Goal: Task Accomplishment & Management: Manage account settings

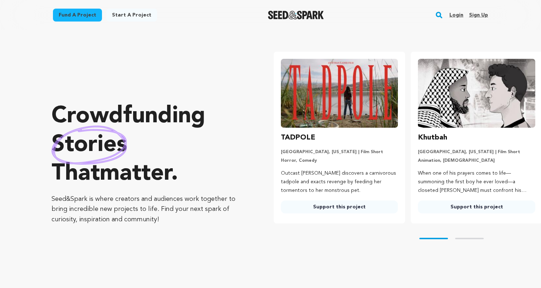
click at [458, 15] on link "Login" at bounding box center [457, 14] width 14 height 11
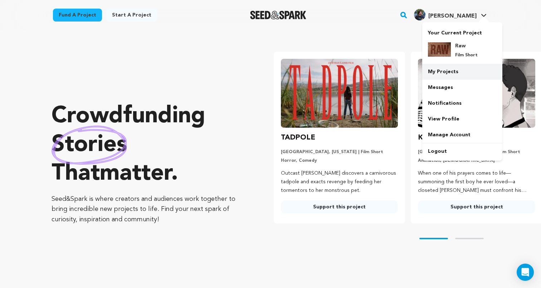
click at [448, 75] on link "My Projects" at bounding box center [463, 72] width 80 height 16
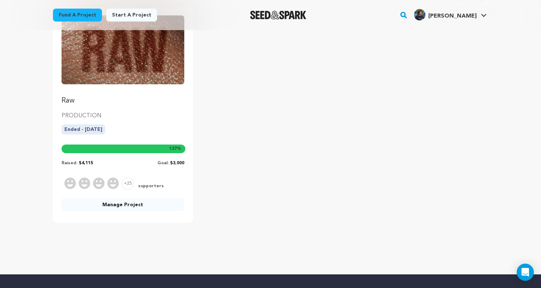
scroll to position [98, 0]
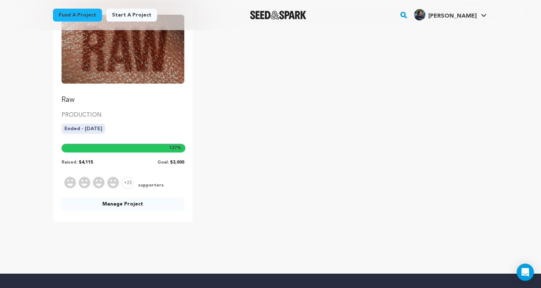
click at [148, 206] on link "Manage Project" at bounding box center [123, 203] width 123 height 13
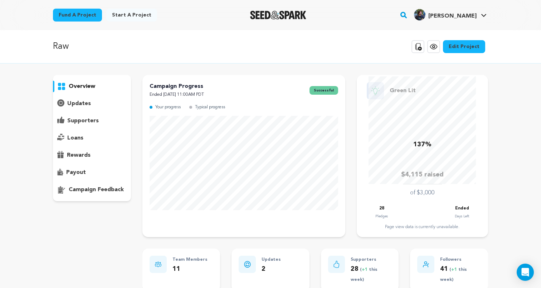
scroll to position [7, 0]
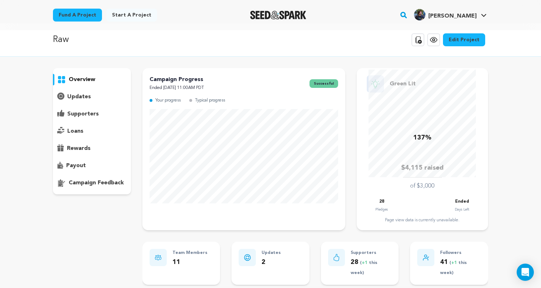
click at [107, 86] on div "overview" at bounding box center [92, 131] width 78 height 126
click at [93, 97] on div "updates" at bounding box center [92, 96] width 78 height 11
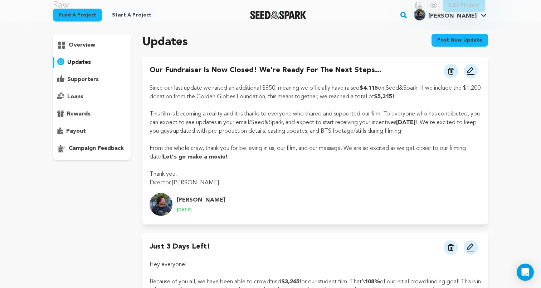
scroll to position [42, 0]
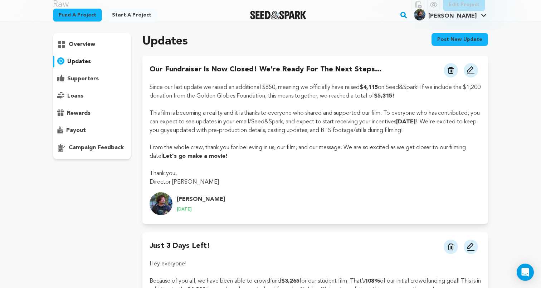
click at [88, 81] on p "supporters" at bounding box center [83, 78] width 32 height 9
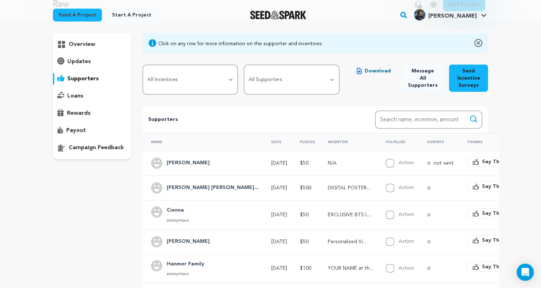
click at [83, 96] on div "loans" at bounding box center [92, 95] width 78 height 11
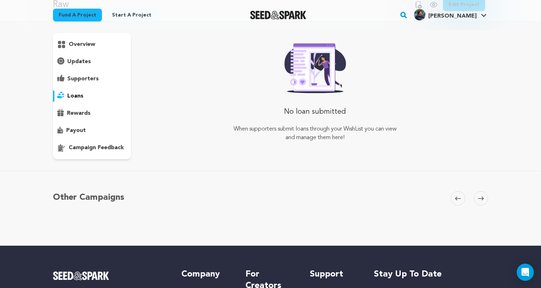
click at [87, 119] on div "rewards" at bounding box center [92, 112] width 78 height 11
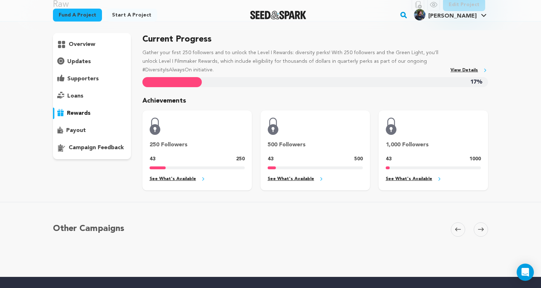
click at [86, 132] on div "payout" at bounding box center [92, 130] width 78 height 11
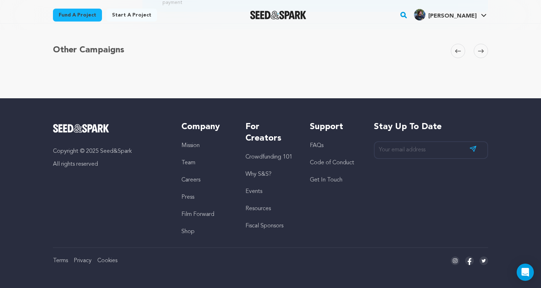
scroll to position [225, 0]
